Goal: Task Accomplishment & Management: Manage account settings

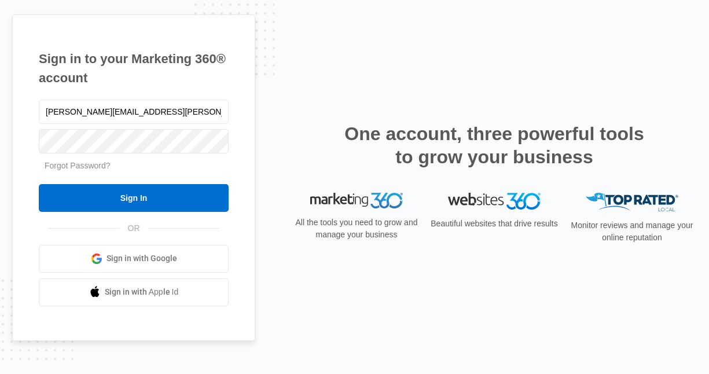
type input "[PERSON_NAME][EMAIL_ADDRESS][PERSON_NAME][DOMAIN_NAME]"
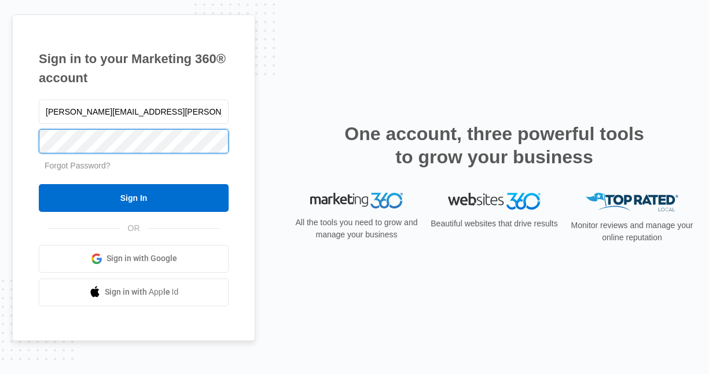
click at [39, 184] on input "Sign In" at bounding box center [134, 198] width 190 height 28
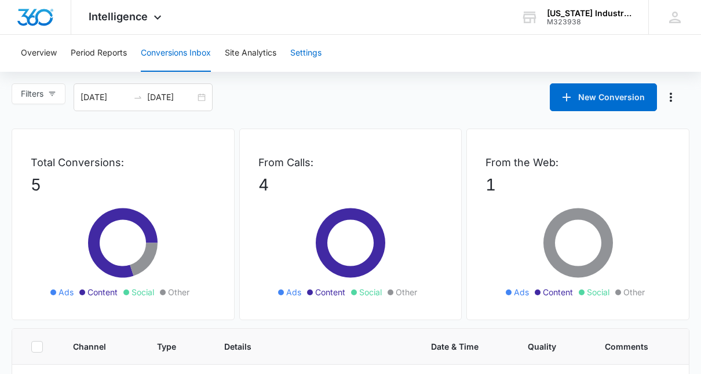
click at [301, 53] on button "Settings" at bounding box center [305, 53] width 31 height 37
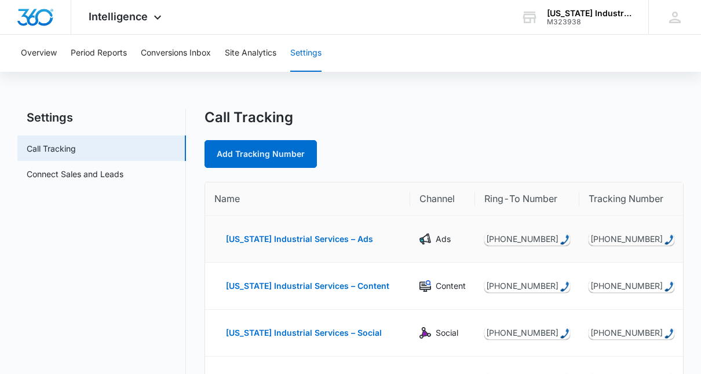
click at [695, 241] on icon "Actions" at bounding box center [702, 239] width 14 height 14
click at [635, 232] on div "Edit" at bounding box center [647, 230] width 24 height 8
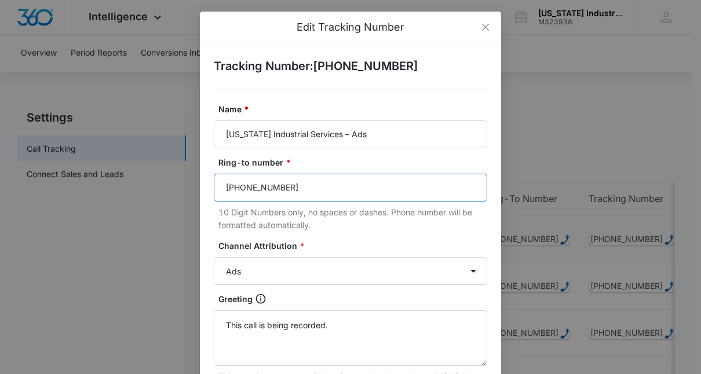
click at [328, 182] on input "[PHONE_NUMBER]" at bounding box center [350, 188] width 273 height 28
type input "[PHONE_NUMBER]"
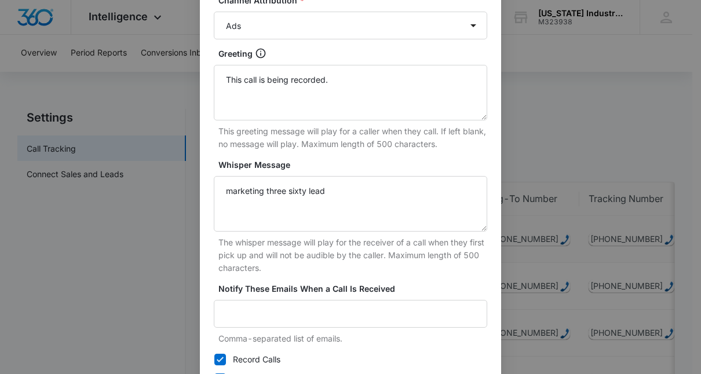
scroll to position [324, 0]
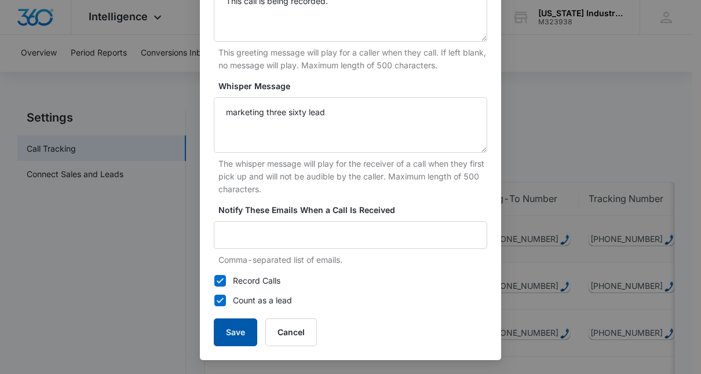
click at [225, 332] on button "Save" at bounding box center [235, 332] width 43 height 28
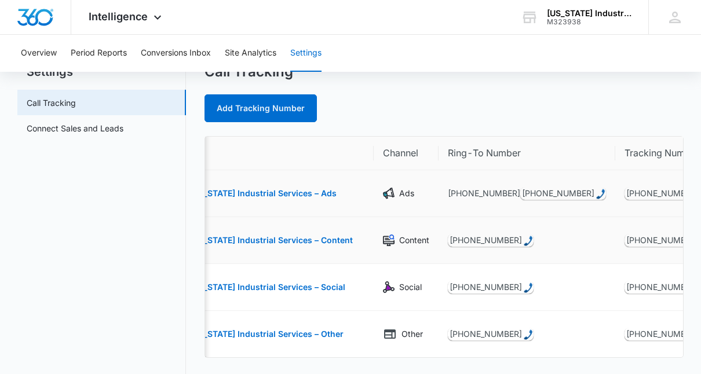
scroll to position [0, 57]
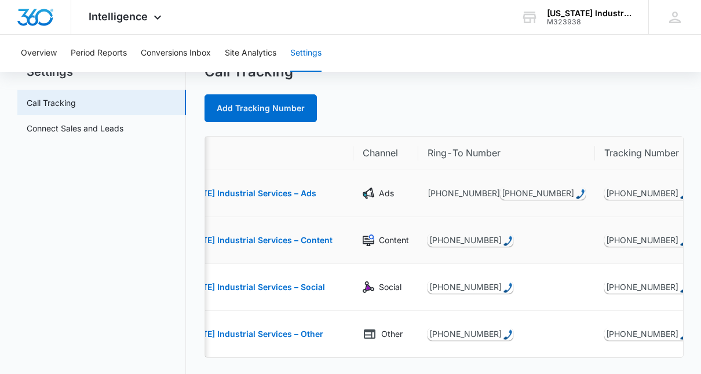
click at [651, 186] on div "Edit" at bounding box center [663, 184] width 24 height 8
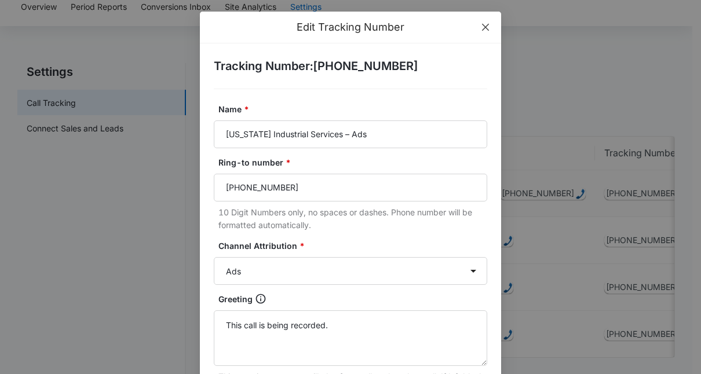
click at [483, 28] on icon "close" at bounding box center [485, 27] width 9 height 9
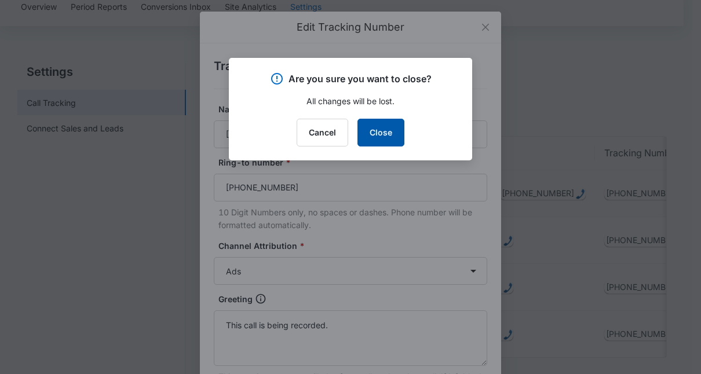
click at [383, 137] on button "Close" at bounding box center [380, 133] width 47 height 28
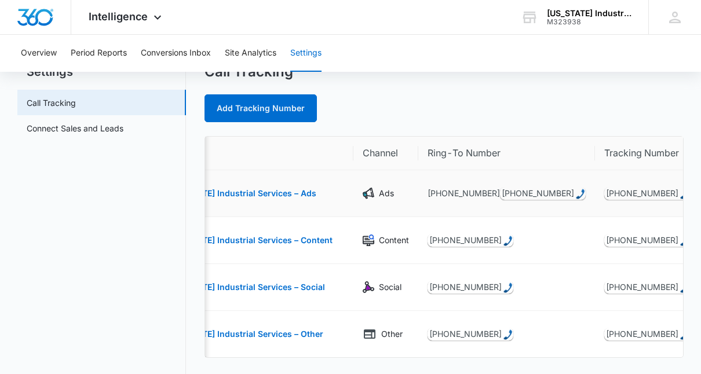
click at [515, 197] on div "[PHONE_NUMBER]" at bounding box center [543, 193] width 86 height 13
click at [651, 186] on div "Edit" at bounding box center [663, 184] width 24 height 8
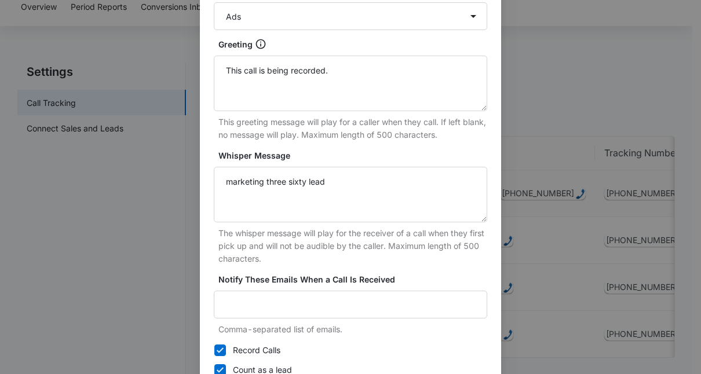
scroll to position [324, 0]
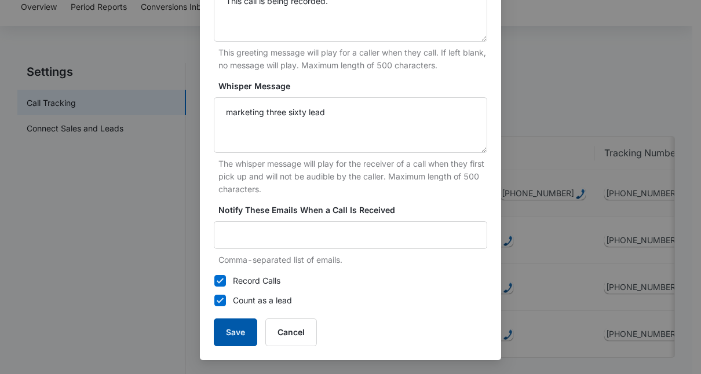
click at [223, 330] on button "Save" at bounding box center [235, 332] width 43 height 28
click at [659, 245] on div "Edit Tracking Number Tracking Number : [PHONE_NUMBER] Name * [US_STATE] Industr…" at bounding box center [350, 187] width 701 height 374
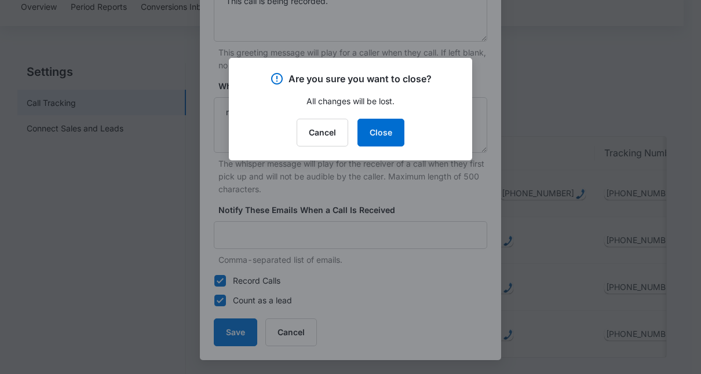
scroll to position [313, 0]
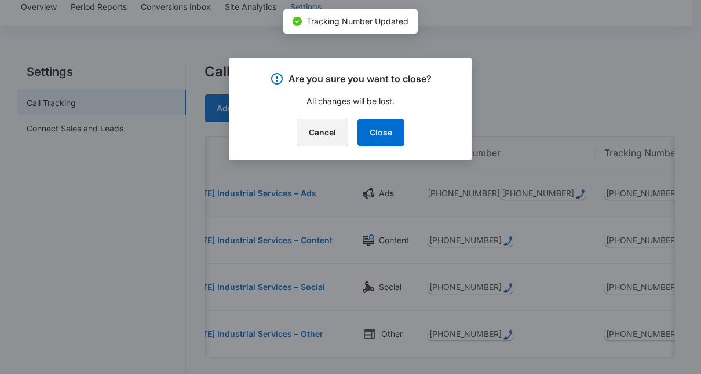
click at [318, 140] on button "Cancel" at bounding box center [322, 133] width 52 height 28
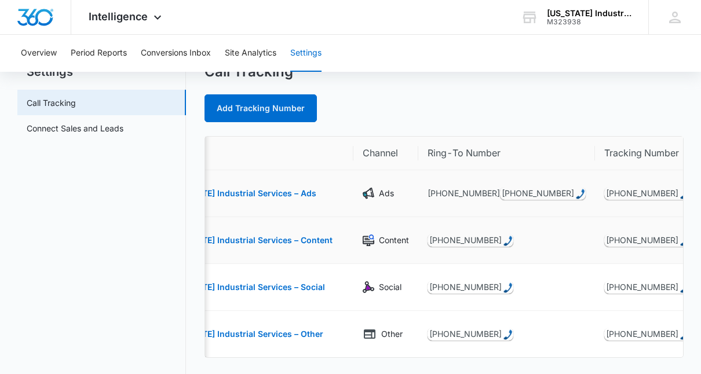
click at [651, 233] on div "Edit" at bounding box center [663, 231] width 24 height 8
select select "CONTENT"
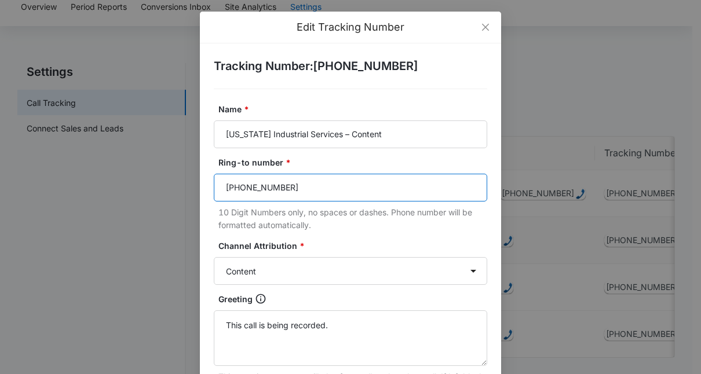
click at [310, 193] on input "[PHONE_NUMBER]" at bounding box center [350, 188] width 273 height 28
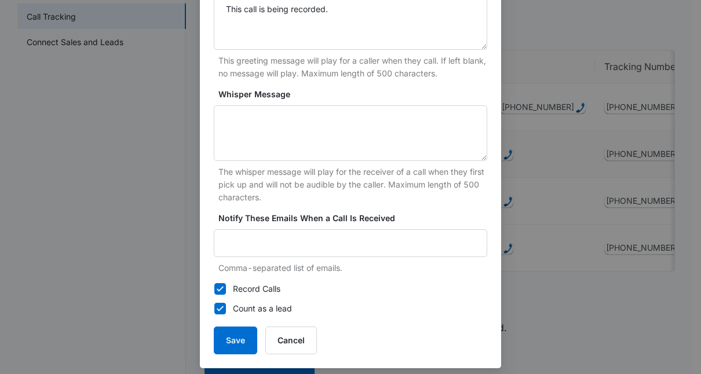
scroll to position [324, 0]
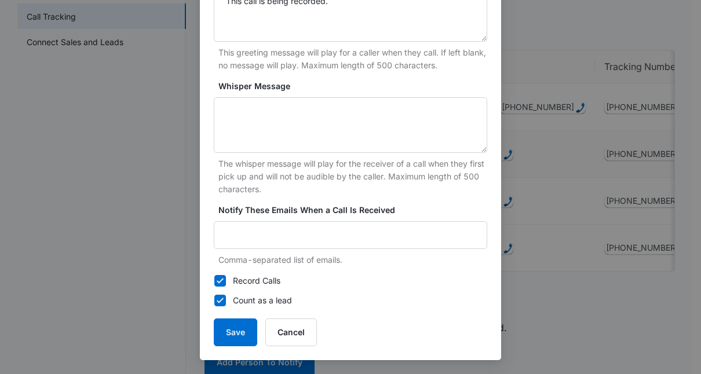
type input "[PHONE_NUMBER]"
click at [225, 336] on button "Save" at bounding box center [235, 332] width 43 height 28
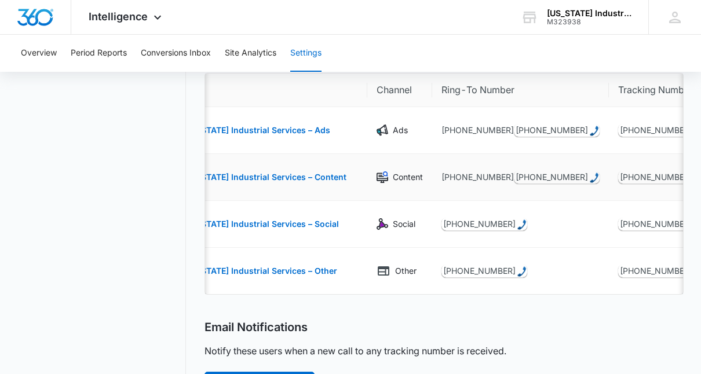
scroll to position [0, 57]
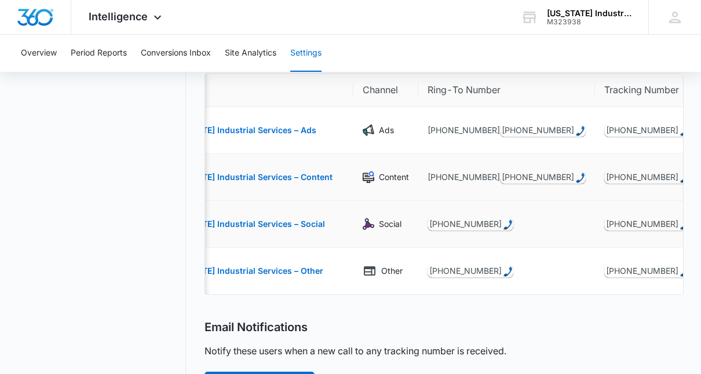
click at [651, 214] on div "Edit" at bounding box center [663, 215] width 24 height 8
select select "SOCIAL"
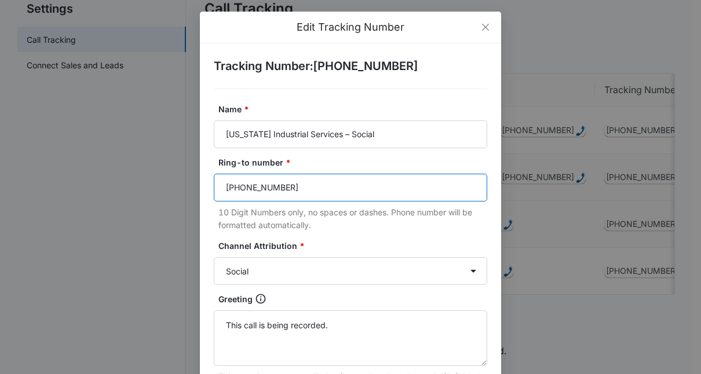
click at [400, 200] on input "[PHONE_NUMBER]" at bounding box center [350, 188] width 273 height 28
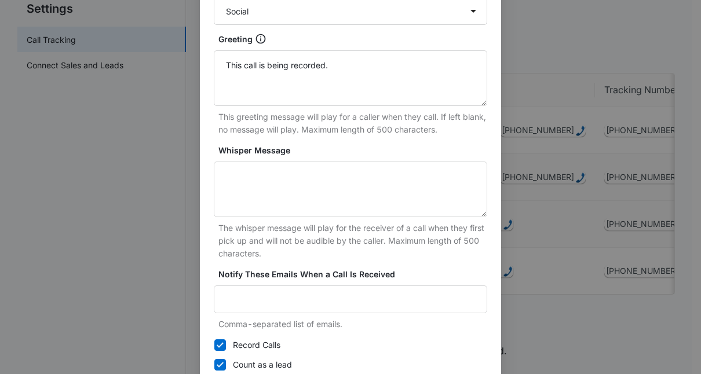
scroll to position [324, 0]
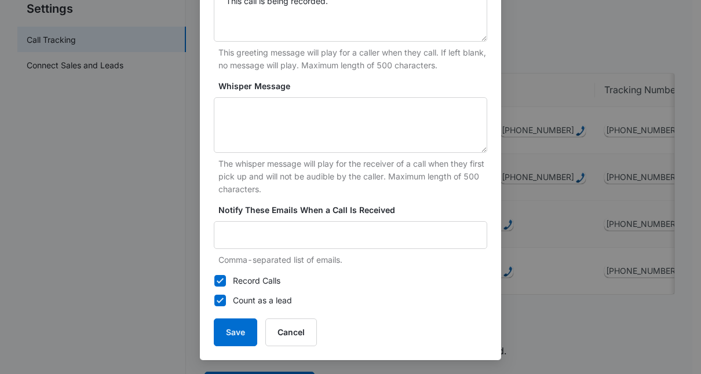
type input "[PHONE_NUMBER]"
click at [228, 335] on button "Save" at bounding box center [235, 332] width 43 height 28
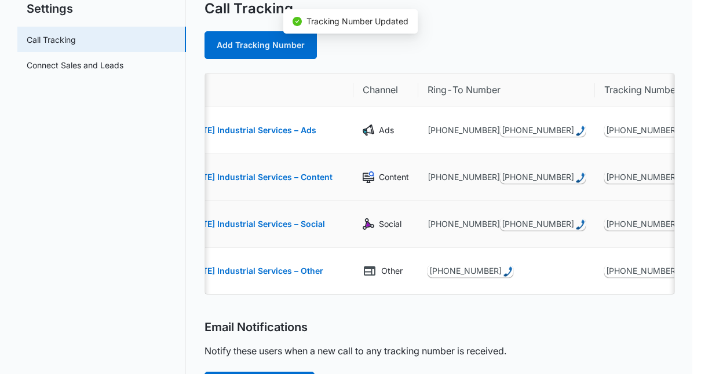
scroll to position [313, 0]
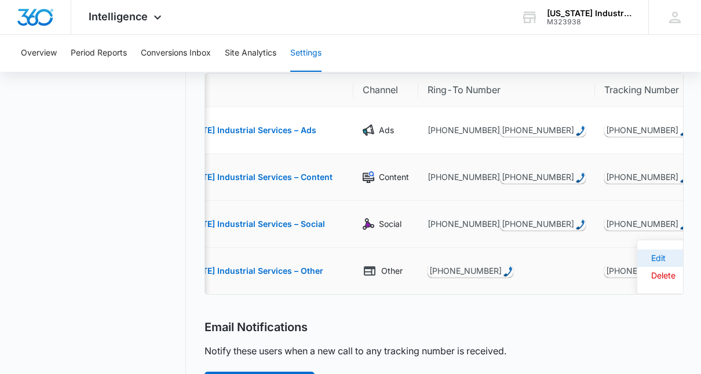
click at [651, 258] on div "Edit" at bounding box center [663, 258] width 24 height 8
select select "OTHER"
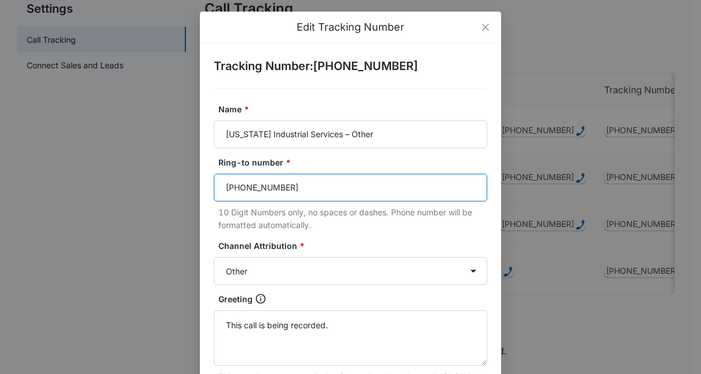
click at [306, 197] on input "[PHONE_NUMBER]" at bounding box center [350, 188] width 273 height 28
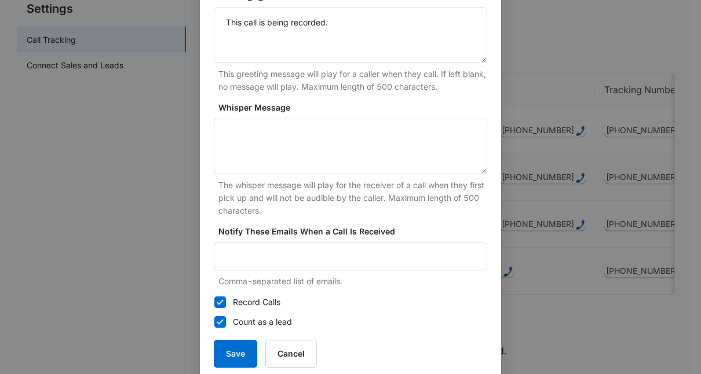
scroll to position [324, 0]
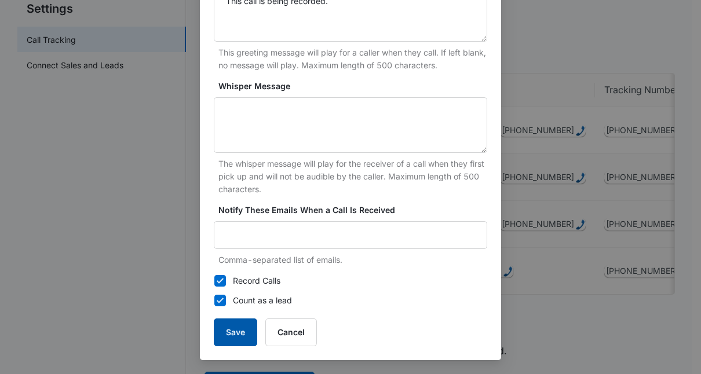
type input "[PHONE_NUMBER]"
click at [225, 339] on button "Save" at bounding box center [235, 332] width 43 height 28
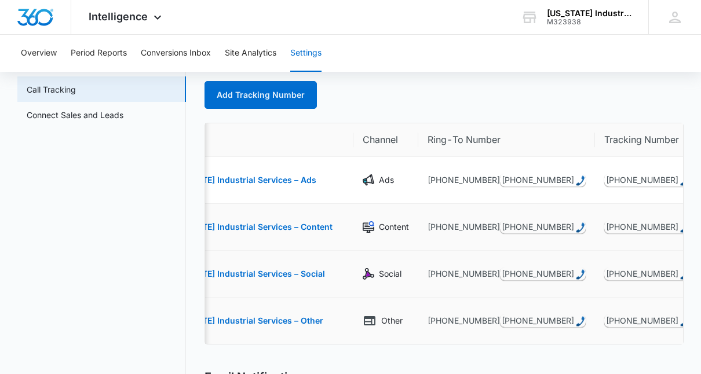
scroll to position [0, 0]
